Goal: Task Accomplishment & Management: Use online tool/utility

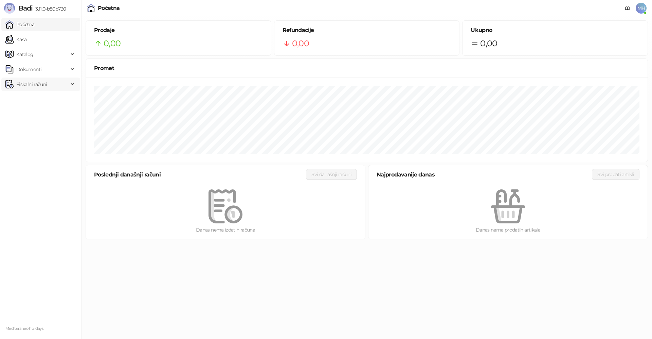
click at [27, 87] on span "Fiskalni računi" at bounding box center [31, 84] width 31 height 14
click at [32, 98] on link "Izdati računi" at bounding box center [26, 99] width 37 height 14
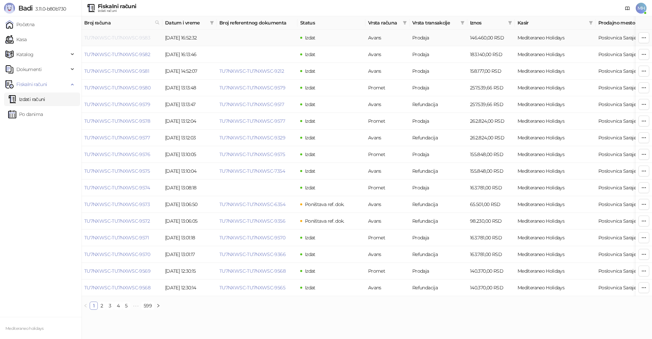
click at [129, 36] on link "TU7NXWSC-TU7NXWSC-9583" at bounding box center [117, 38] width 66 height 6
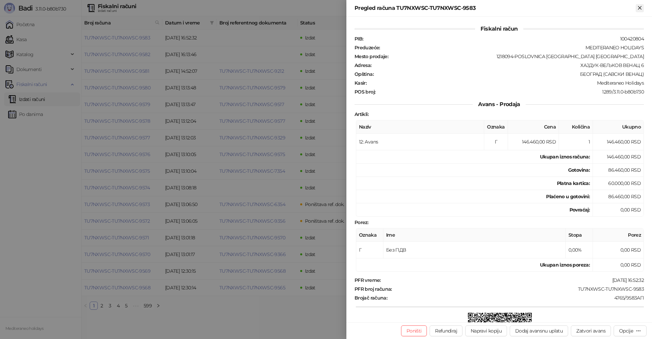
drag, startPoint x: 640, startPoint y: 8, endPoint x: 293, endPoint y: 71, distance: 352.9
click at [640, 8] on icon "Zatvori" at bounding box center [639, 7] width 3 height 3
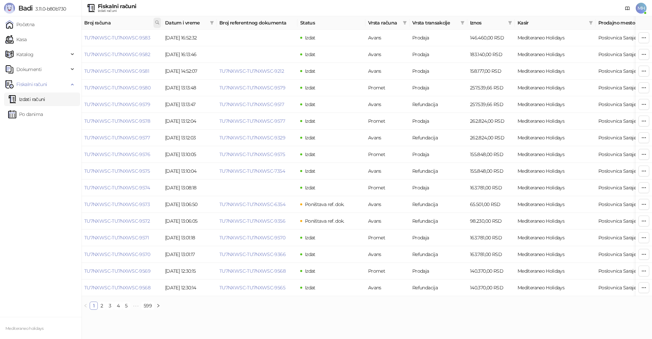
click at [158, 22] on icon at bounding box center [157, 22] width 5 height 5
click at [125, 38] on input "text" at bounding box center [127, 37] width 63 height 11
type input "****"
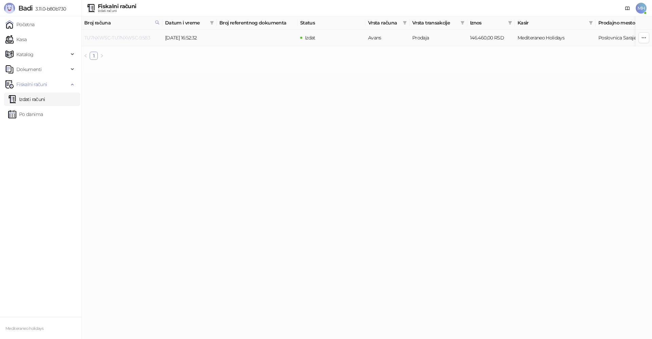
click at [137, 37] on link "TU7NXWSC-TU7NXWSC-9583" at bounding box center [117, 38] width 66 height 6
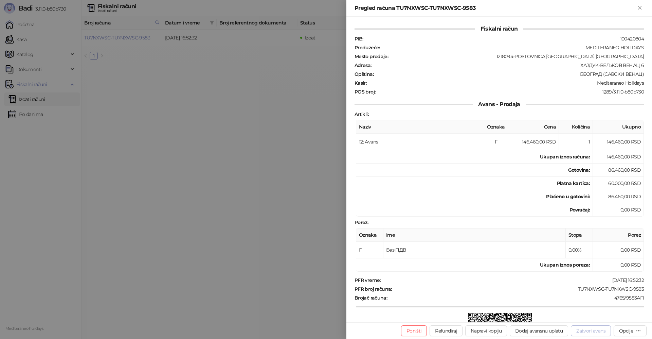
click at [584, 330] on button "Zatvori avans" at bounding box center [591, 330] width 40 height 11
type input "**********"
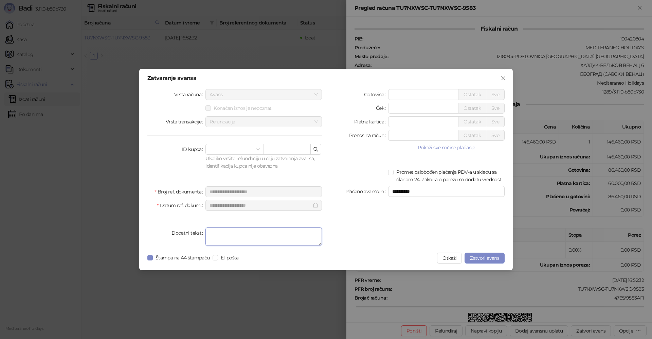
click at [227, 235] on textarea "Dodatni tekst" at bounding box center [264, 236] width 117 height 18
type textarea "*******"
click at [491, 257] on span "Zatvori avans" at bounding box center [484, 258] width 29 height 6
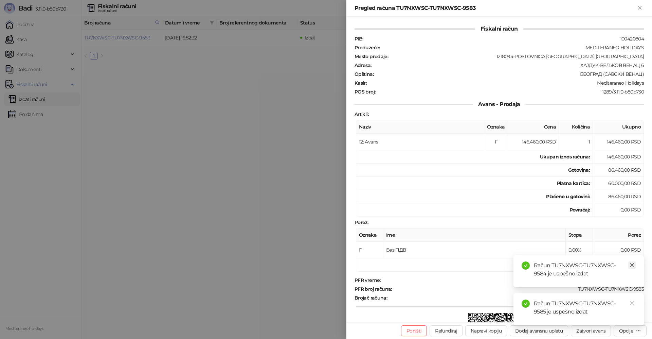
click at [633, 265] on icon "close" at bounding box center [633, 265] width 4 height 4
drag, startPoint x: 634, startPoint y: 303, endPoint x: 626, endPoint y: 97, distance: 206.4
click at [634, 302] on icon "close" at bounding box center [632, 303] width 5 height 5
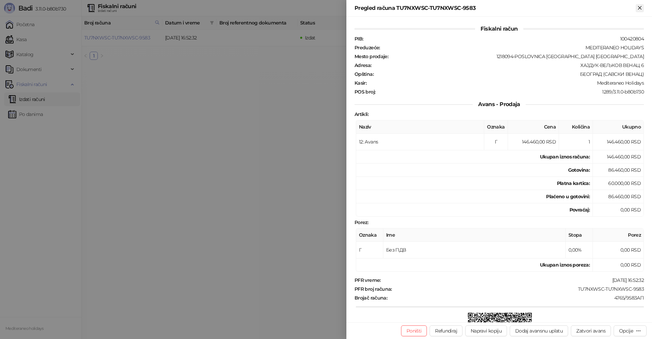
click at [641, 5] on icon "Zatvori" at bounding box center [640, 8] width 6 height 6
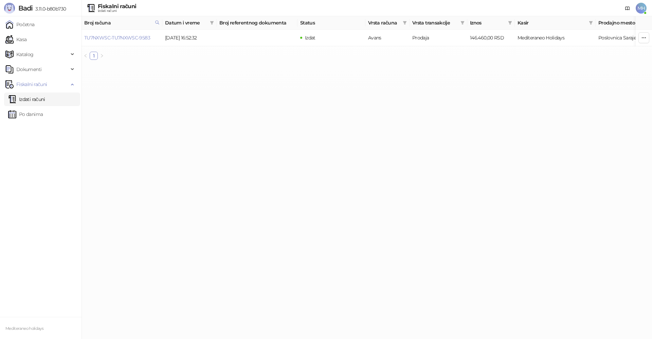
click at [20, 99] on link "Izdati računi" at bounding box center [26, 99] width 37 height 14
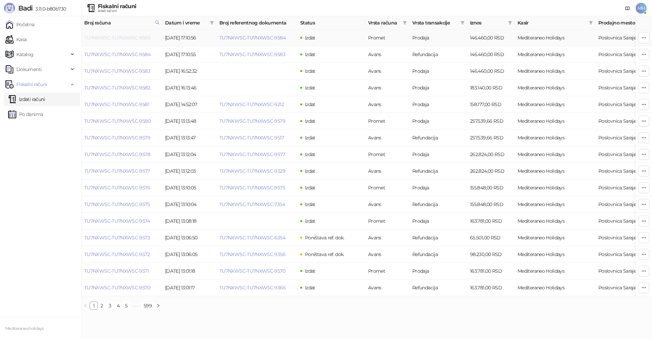
click at [130, 37] on link "TU7NXWSC-TU7NXWSC-9585" at bounding box center [117, 38] width 66 height 6
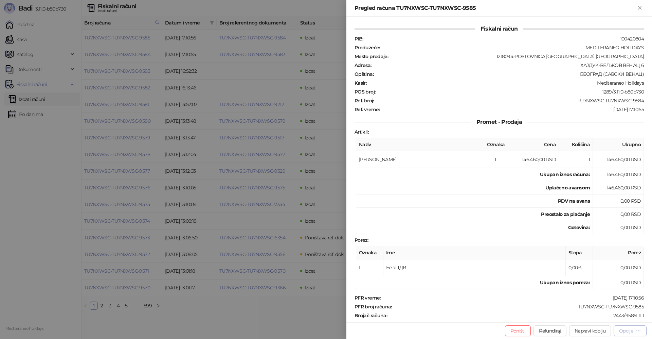
click at [626, 329] on div "Opcije" at bounding box center [626, 331] width 14 height 6
click at [612, 316] on span "Preuzmi u PDF formatu" at bounding box center [607, 316] width 70 height 7
click at [640, 7] on icon "Zatvori" at bounding box center [639, 7] width 3 height 3
